Goal: Transaction & Acquisition: Purchase product/service

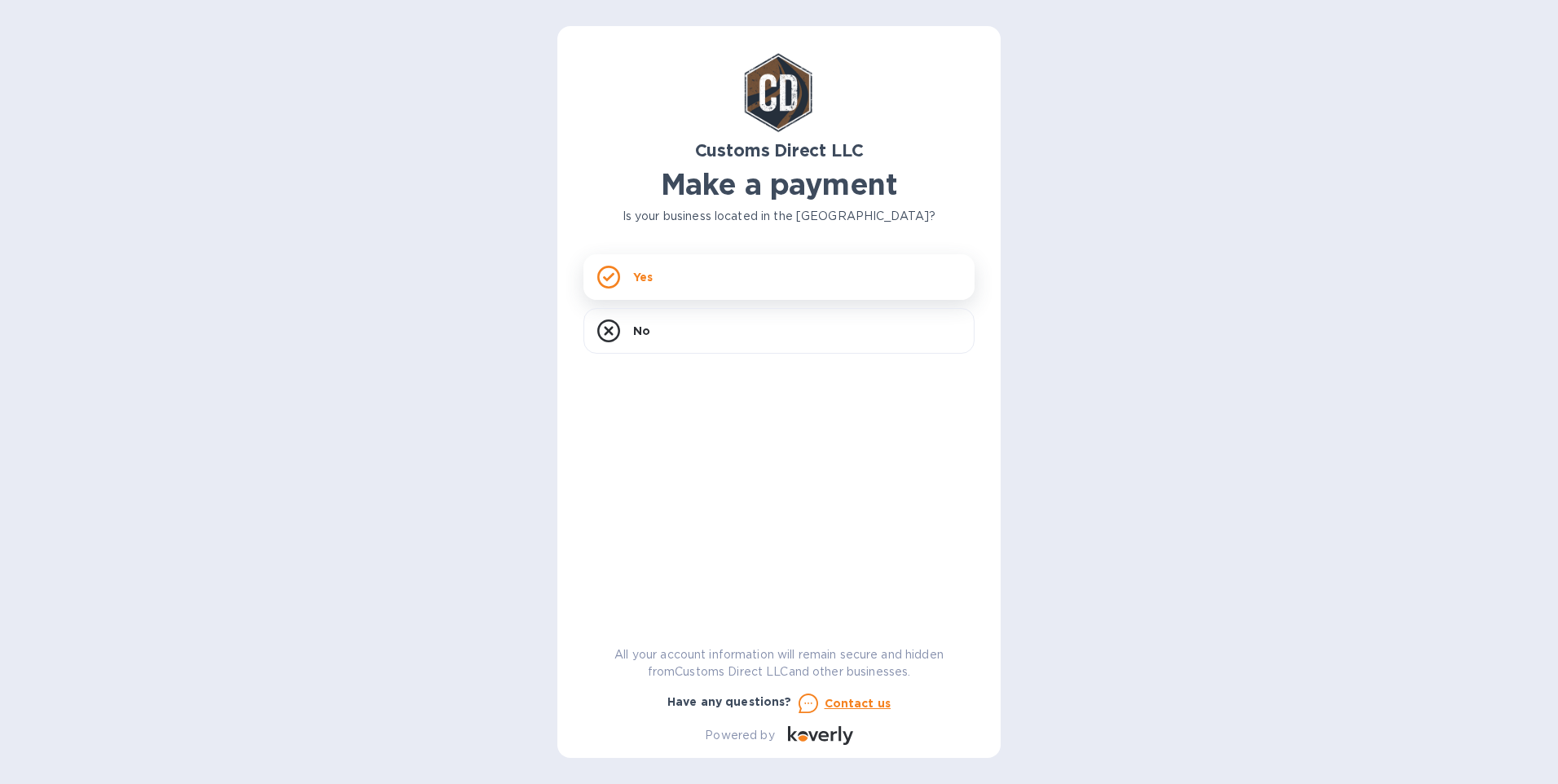
click at [660, 274] on div "Yes" at bounding box center [779, 277] width 392 height 46
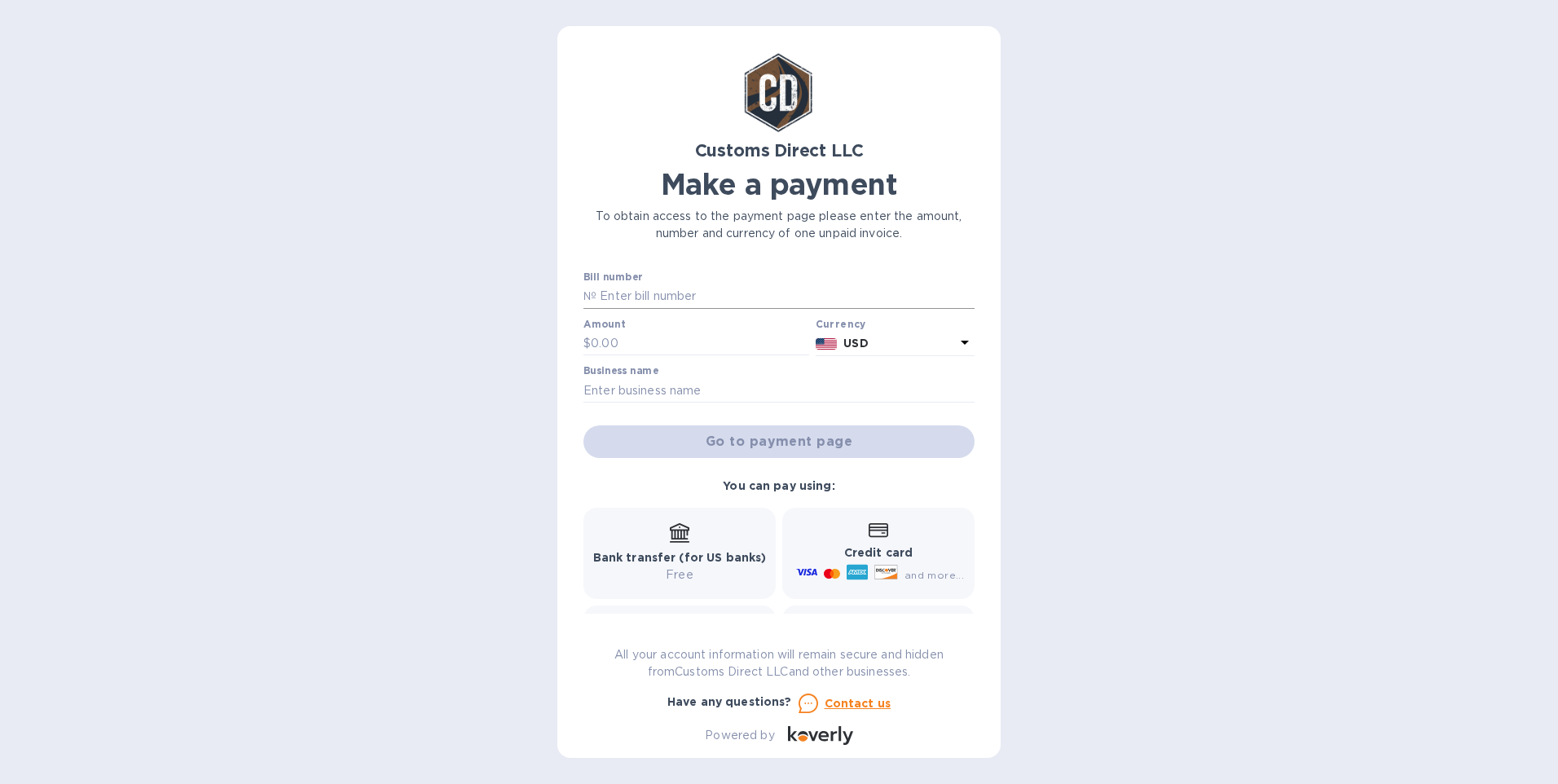
click at [640, 293] on input "text" at bounding box center [785, 297] width 378 height 25
click at [626, 297] on input "text" at bounding box center [785, 297] width 378 height 25
type input "B00055759"
click at [624, 342] on input "text" at bounding box center [699, 344] width 218 height 25
type input "1,248.99"
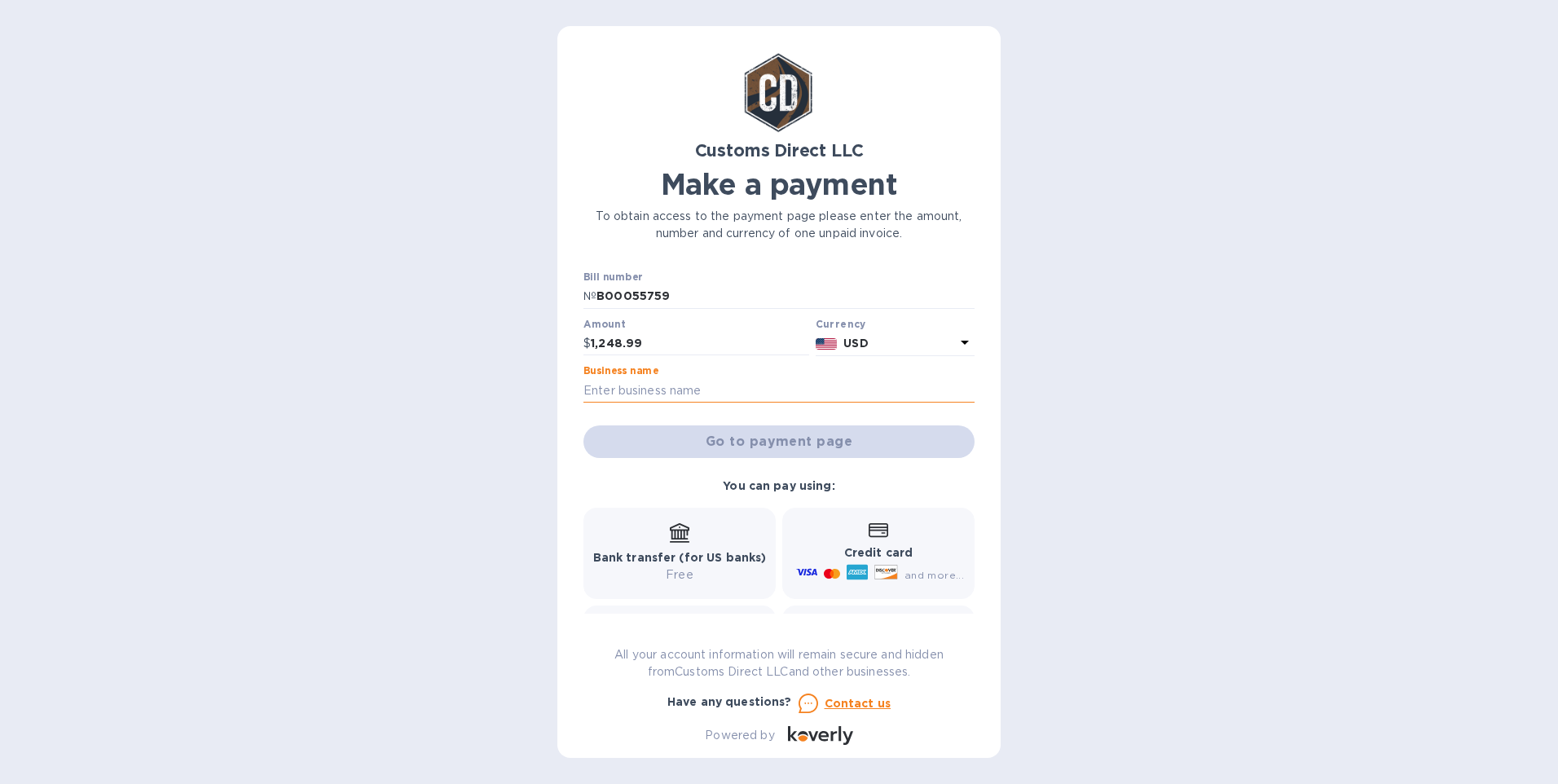
click at [637, 393] on input "text" at bounding box center [779, 390] width 392 height 25
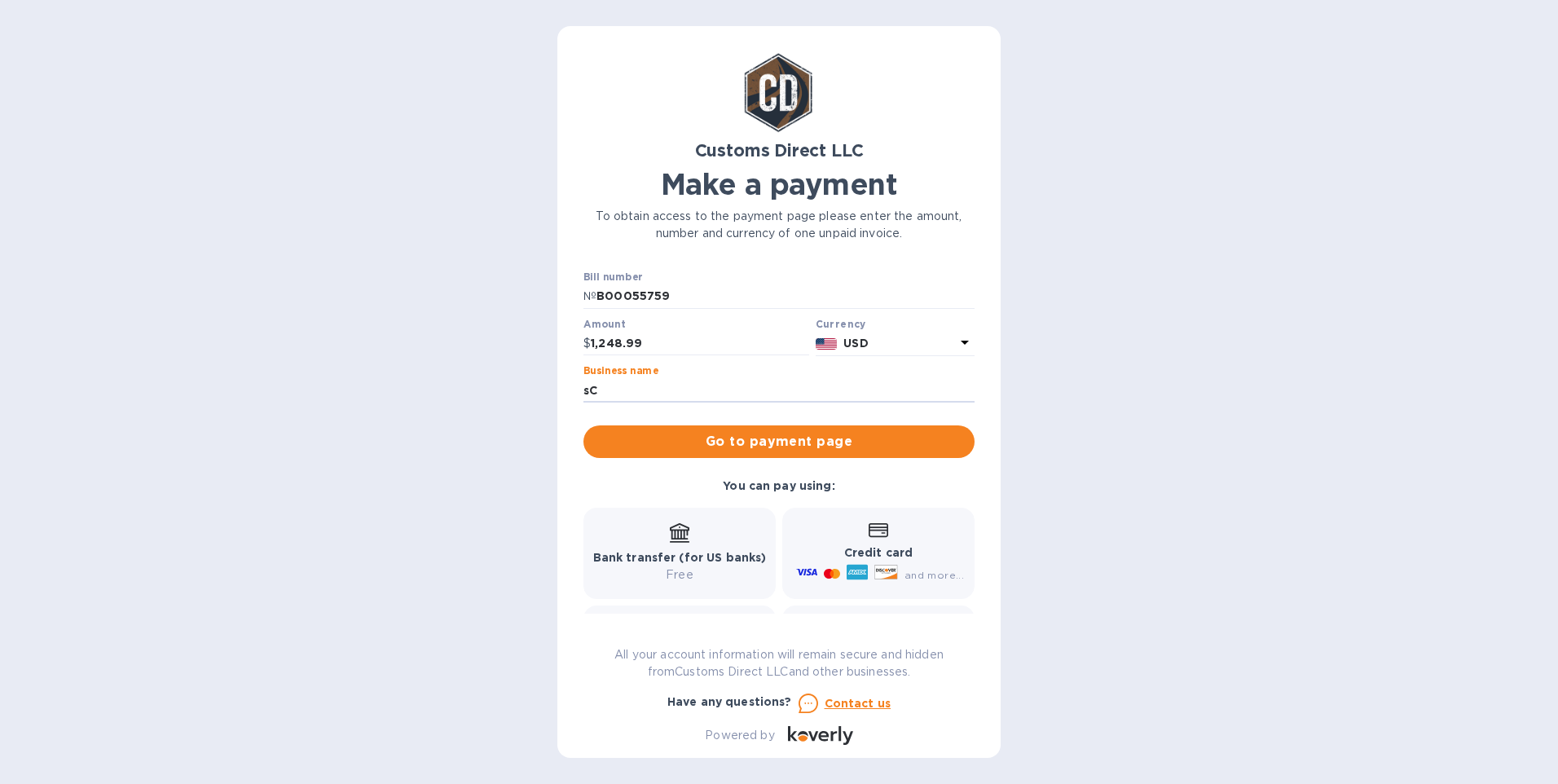
type input "s"
type input "[PERSON_NAME] Consulting Services Inc."
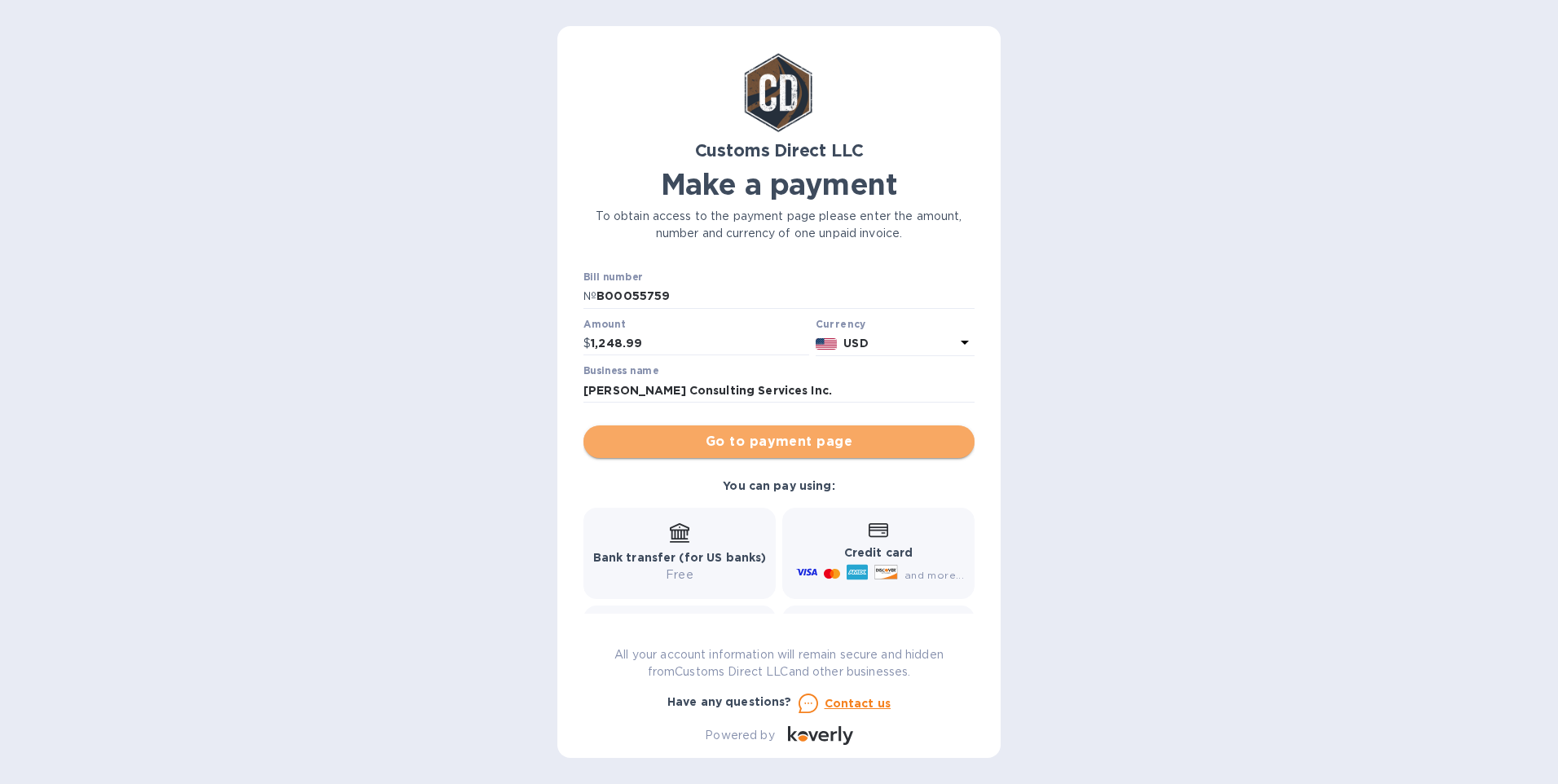
click at [796, 437] on span "Go to payment page" at bounding box center [779, 441] width 365 height 19
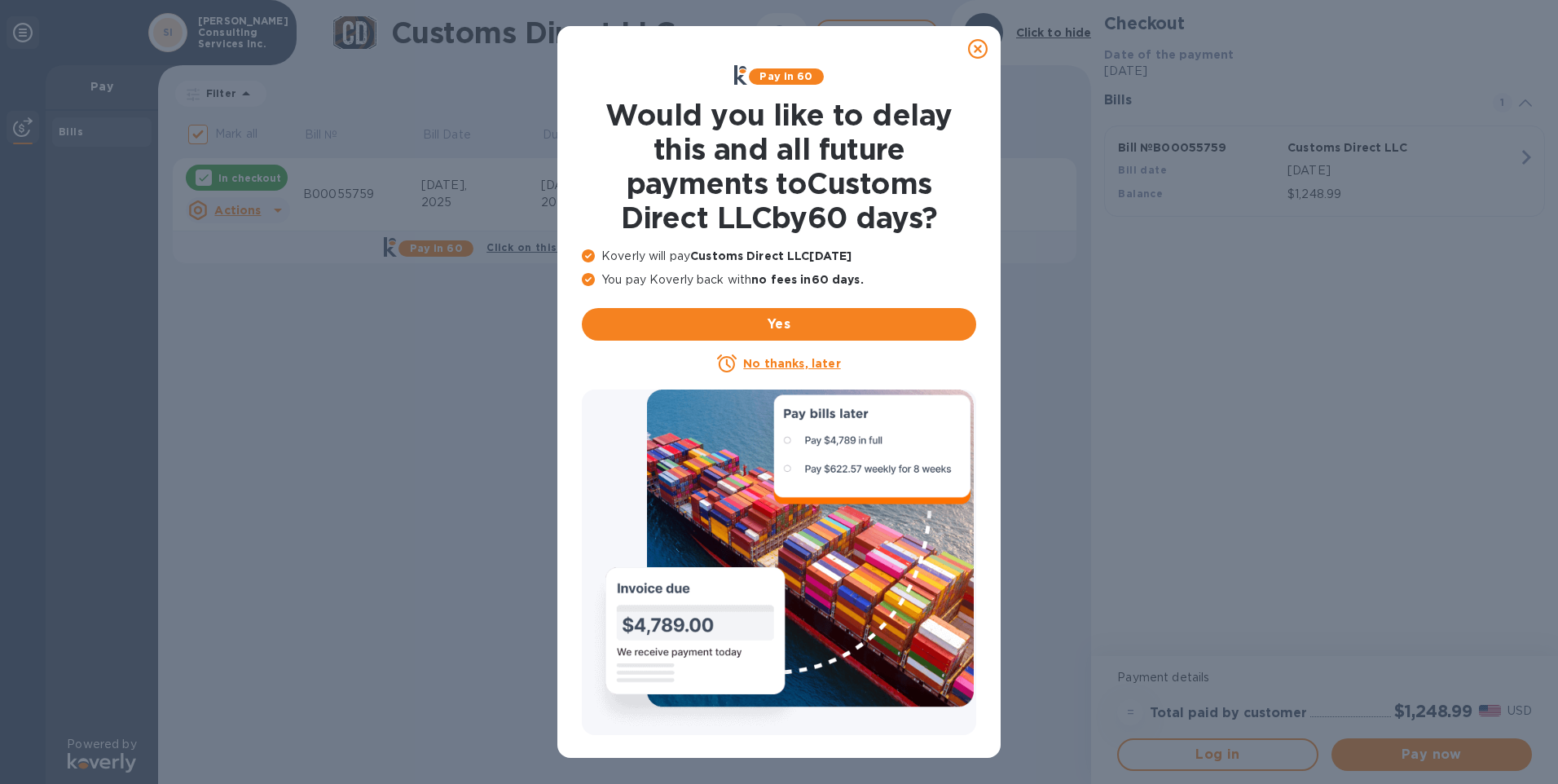
click at [976, 48] on icon at bounding box center [978, 48] width 19 height 19
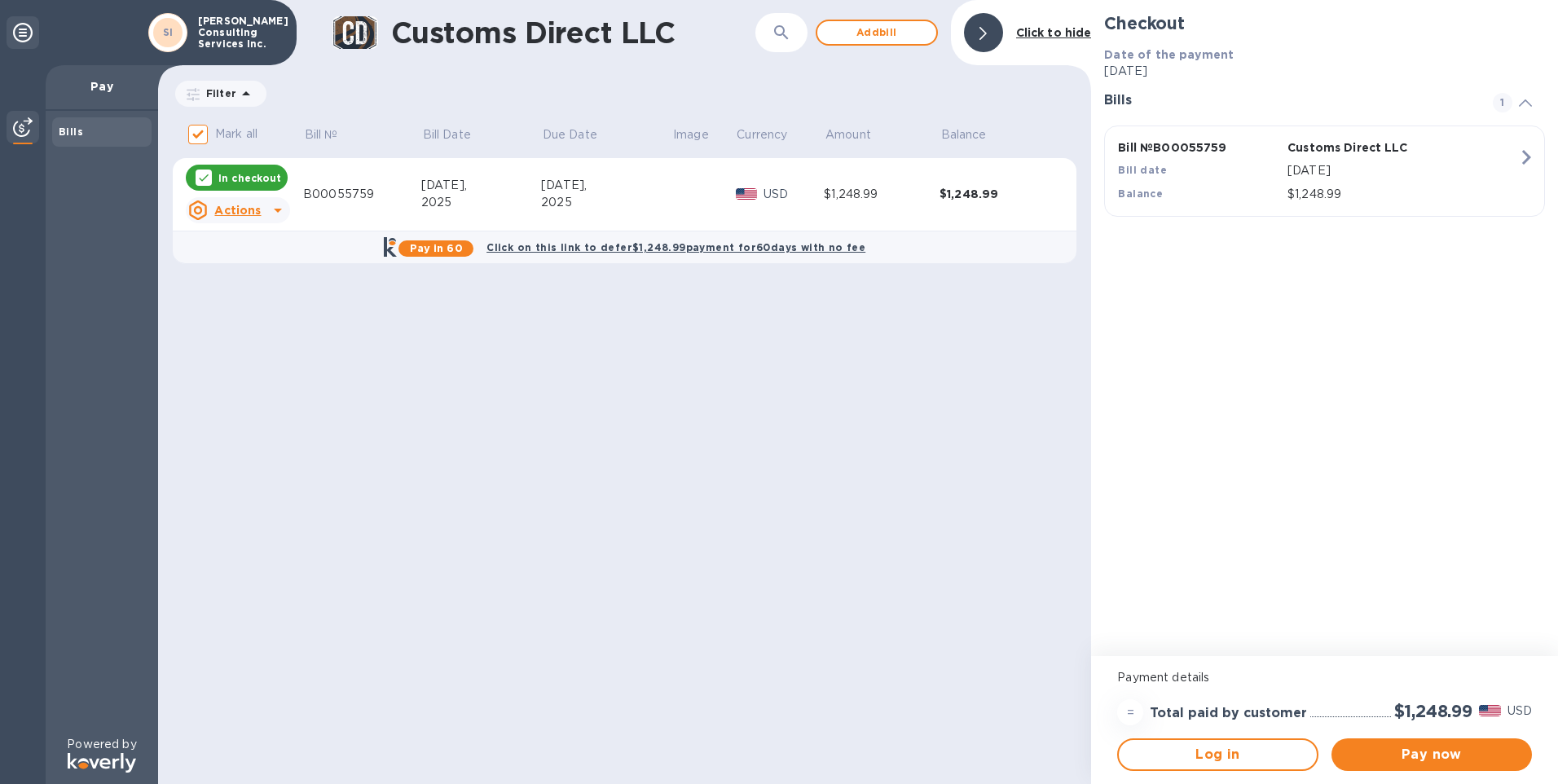
click at [252, 173] on p "In checkout" at bounding box center [250, 178] width 63 height 14
checkbox input "false"
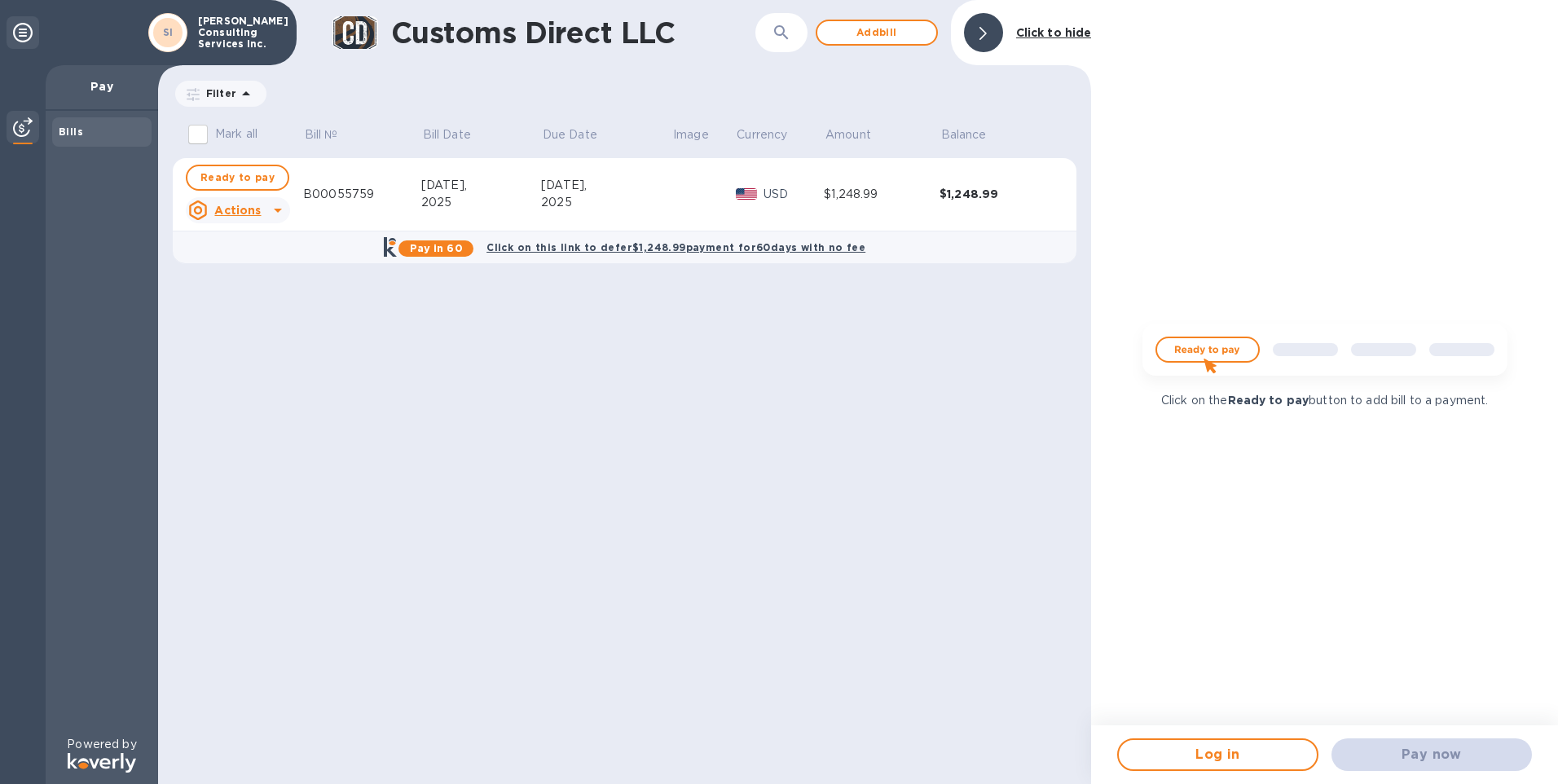
click at [1191, 350] on img at bounding box center [1325, 356] width 392 height 78
click at [1416, 753] on div "Pay now" at bounding box center [1432, 755] width 214 height 46
click at [1407, 760] on div "Pay now" at bounding box center [1432, 755] width 214 height 46
